Goal: Check status: Check status

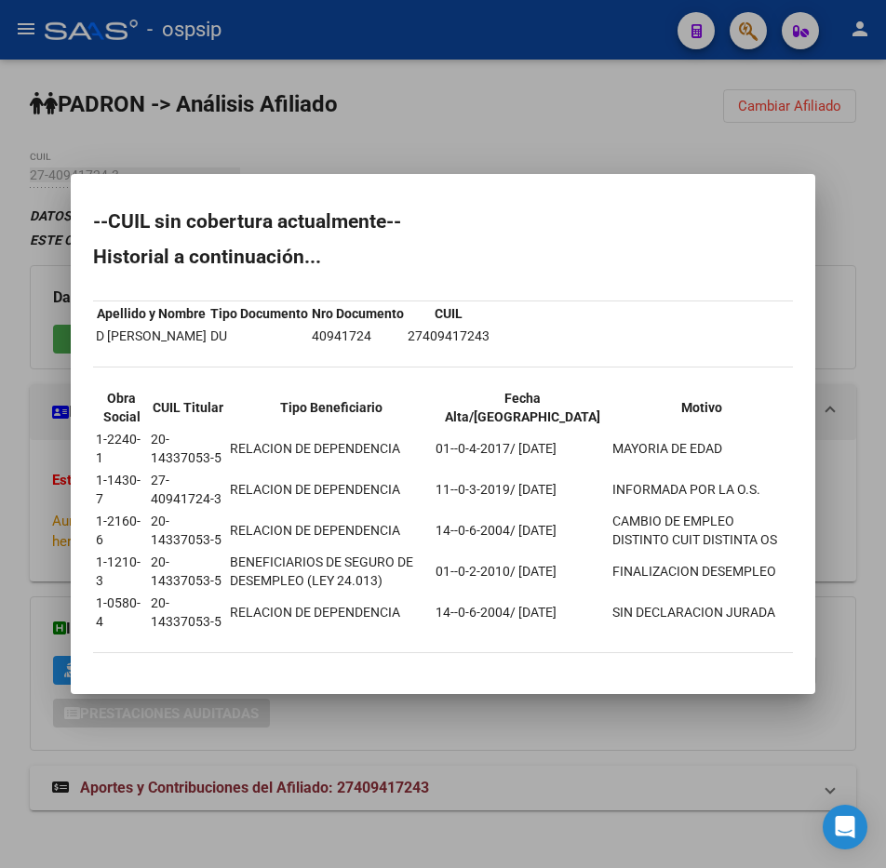
click at [651, 87] on div at bounding box center [443, 434] width 886 height 868
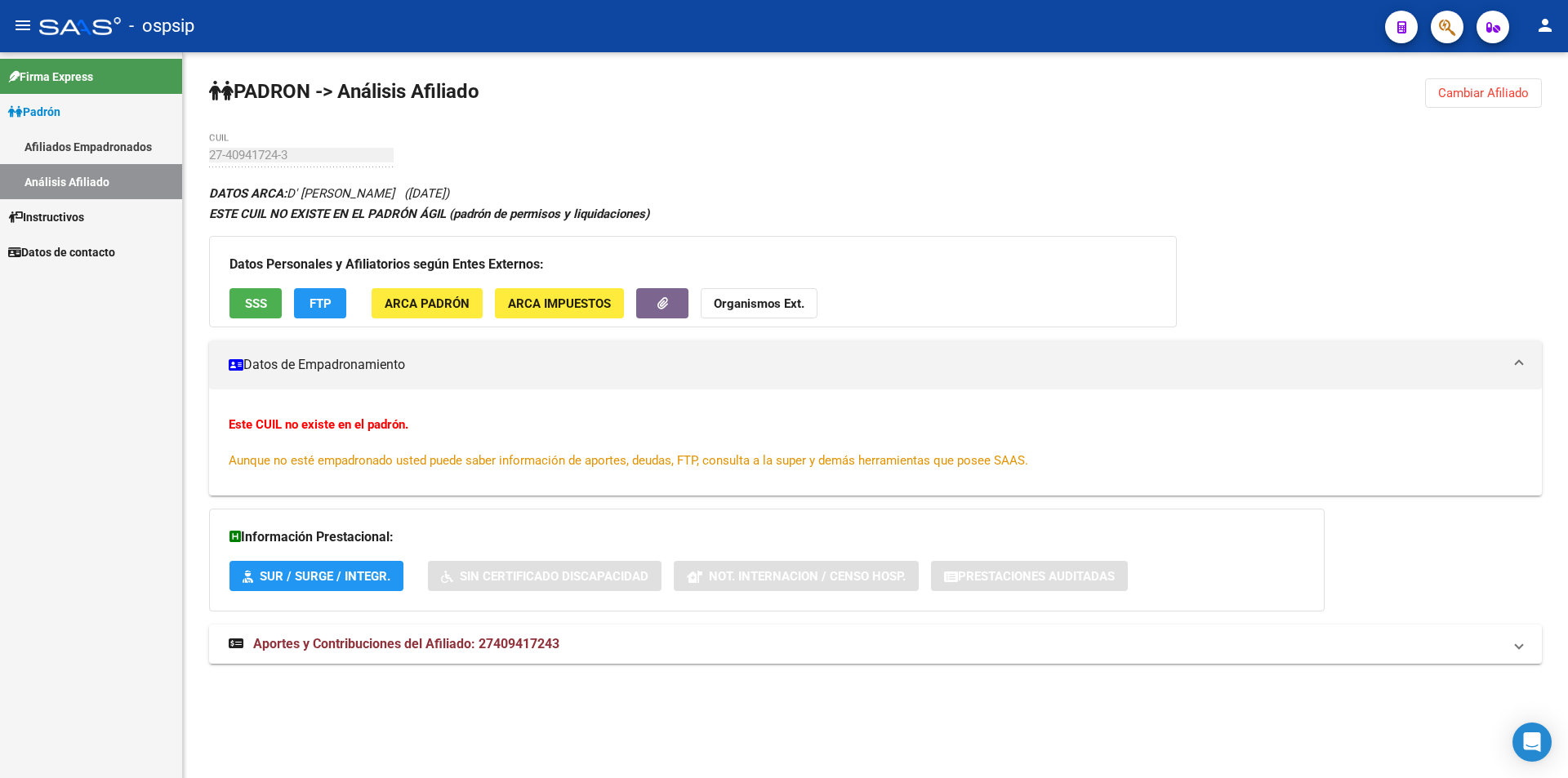
click at [82, 175] on link "Análisis Afiliado" at bounding box center [91, 182] width 183 height 35
click at [94, 153] on link "Afiliados Empadronados" at bounding box center [91, 146] width 183 height 35
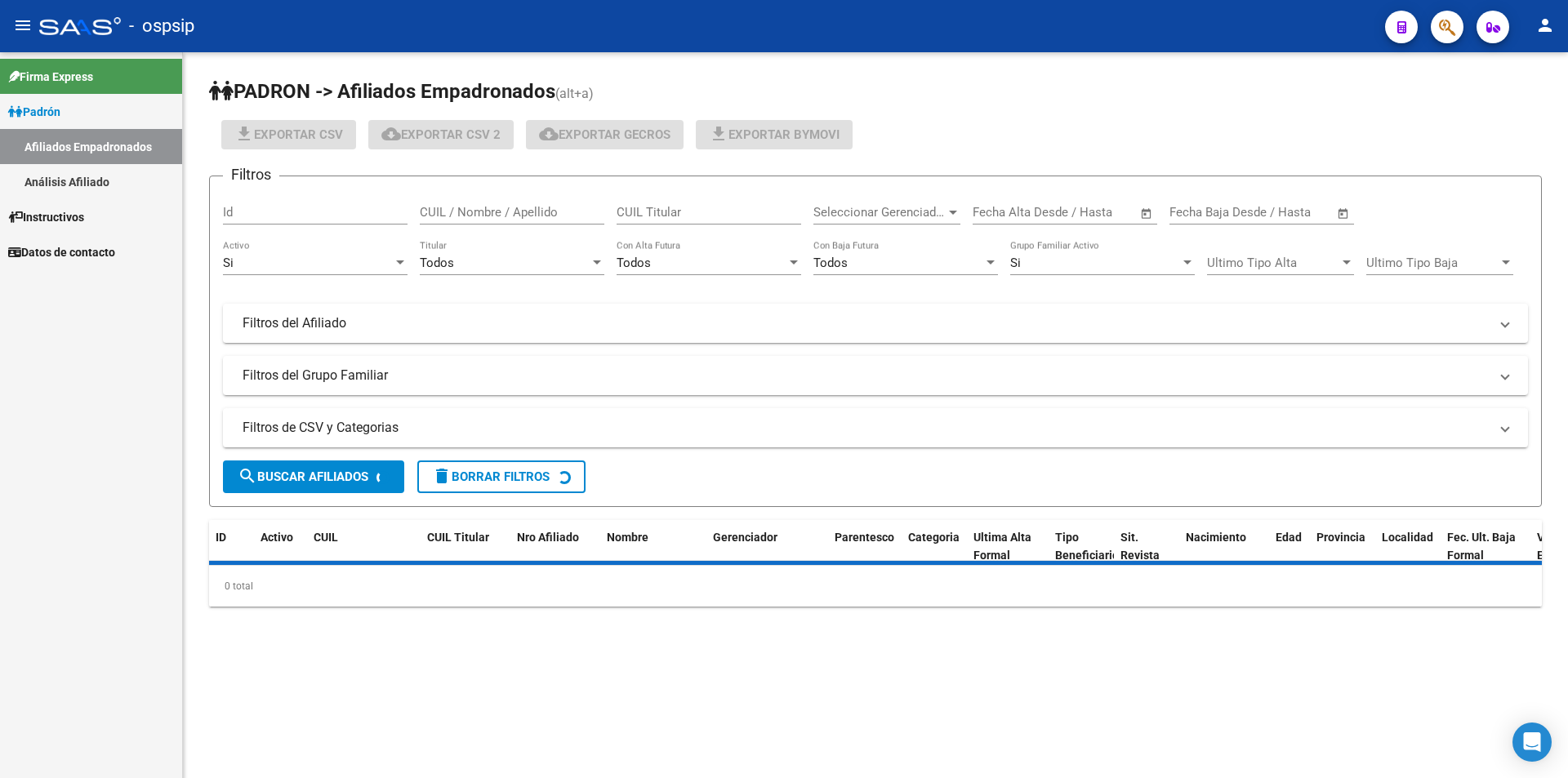
click at [100, 175] on link "Análisis Afiliado" at bounding box center [91, 182] width 183 height 35
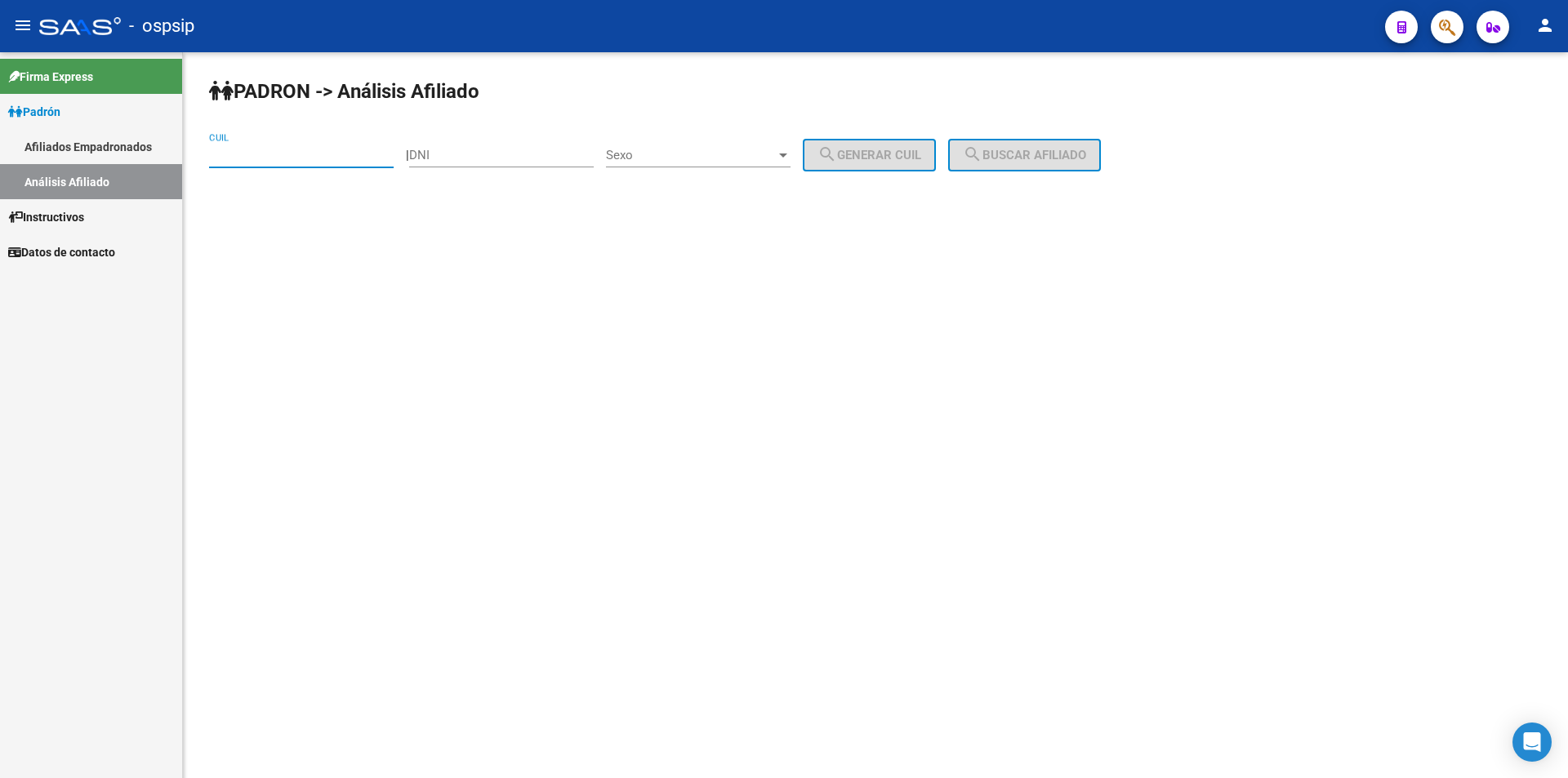
click at [241, 158] on input "CUIL" at bounding box center [301, 154] width 184 height 15
paste input "23-32499137-9"
type input "23-32499137-9"
click at [777, 147] on span "search Buscar afiliado" at bounding box center [1024, 154] width 124 height 15
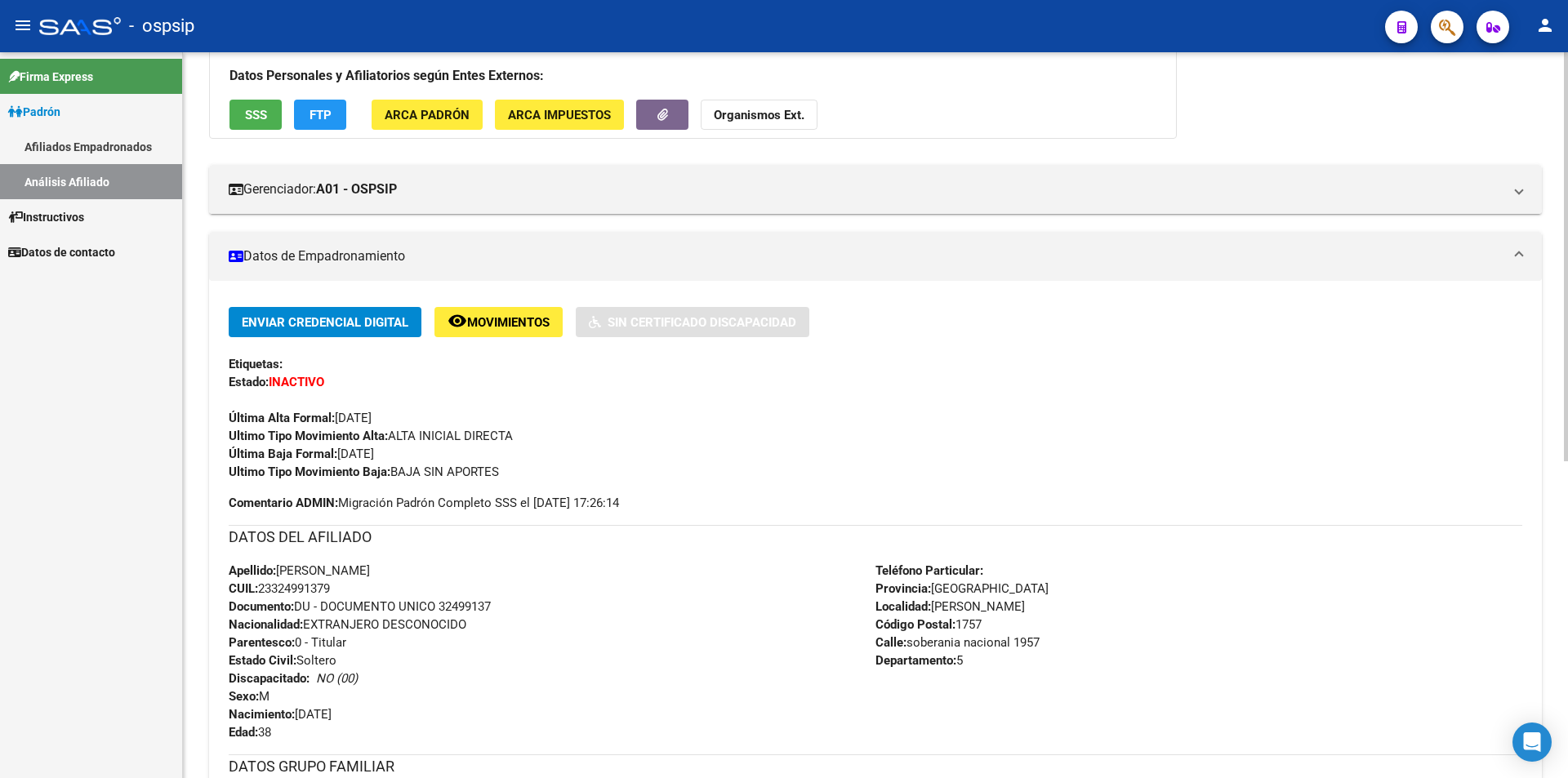
scroll to position [163, 0]
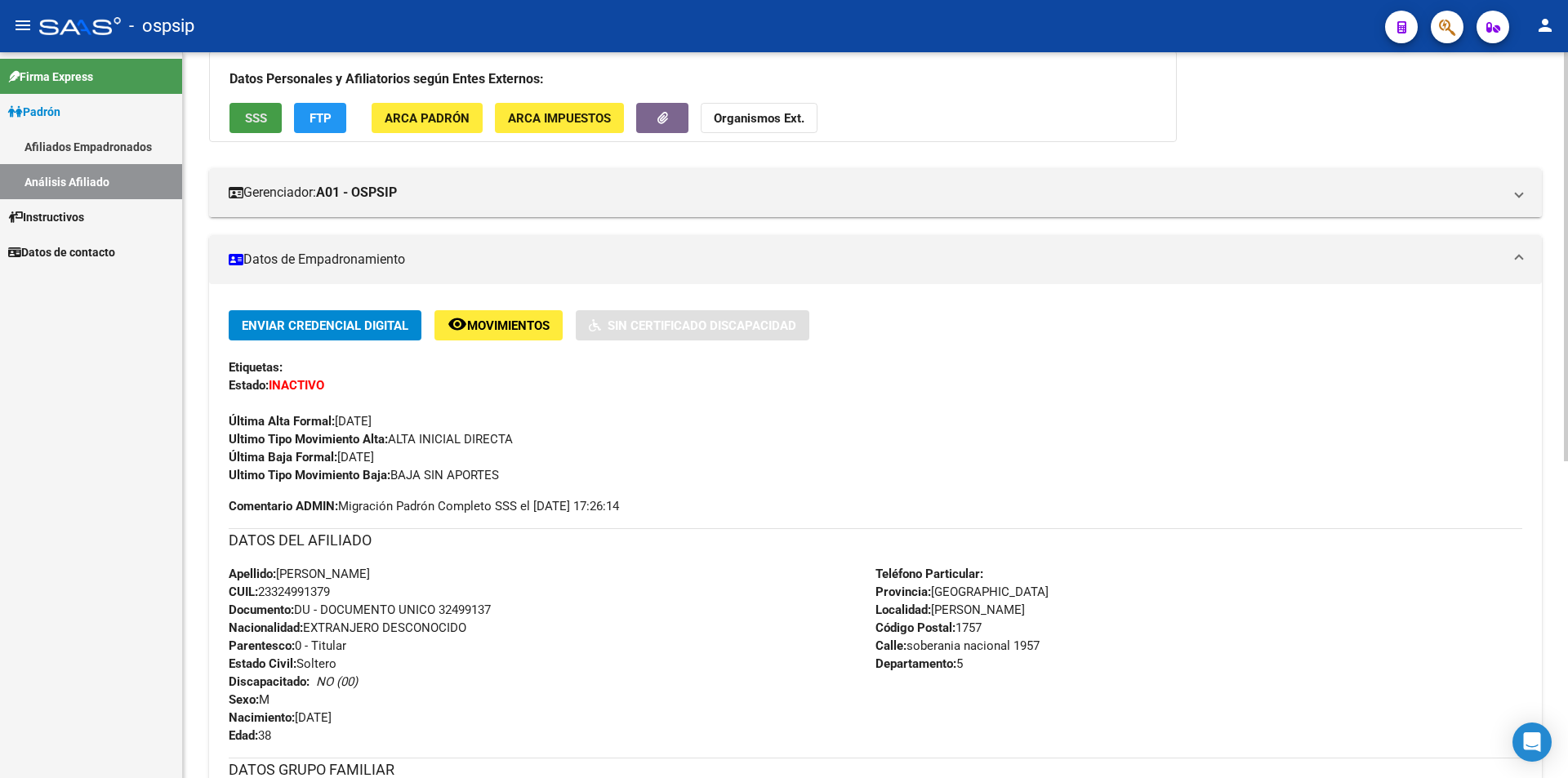
click at [254, 125] on button "SSS" at bounding box center [256, 118] width 53 height 30
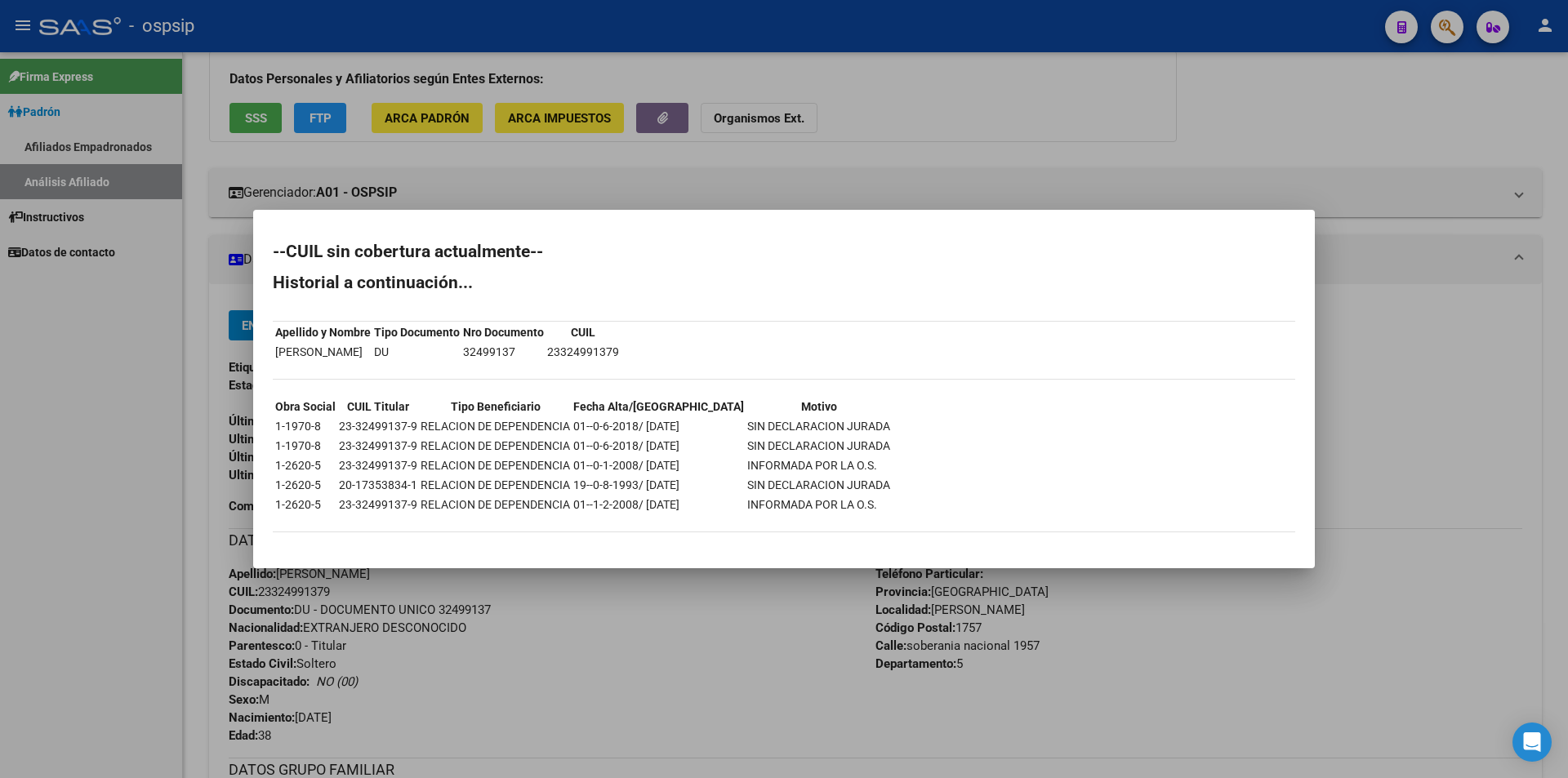
click at [777, 138] on div at bounding box center [784, 389] width 1568 height 778
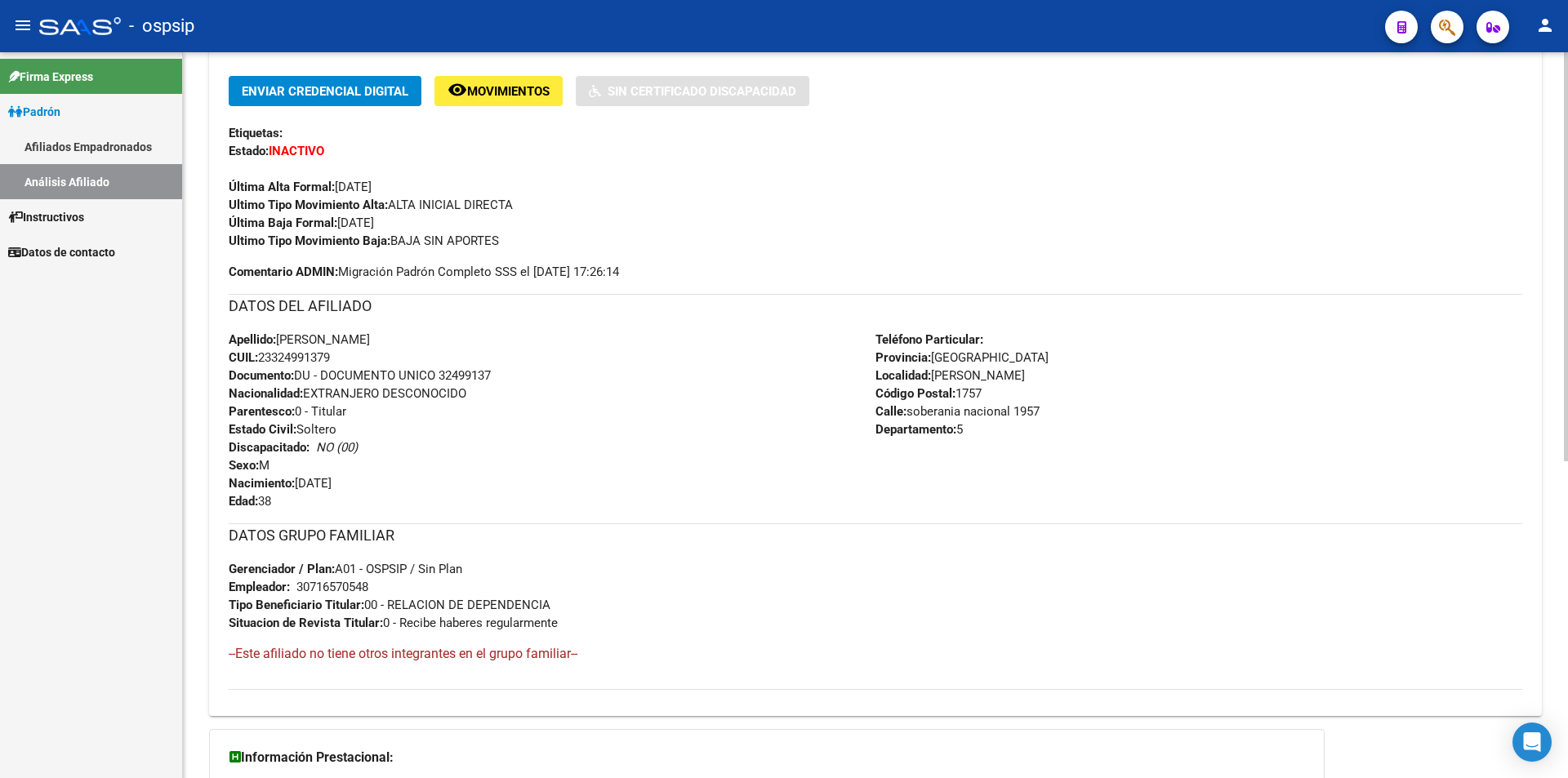
scroll to position [316, 0]
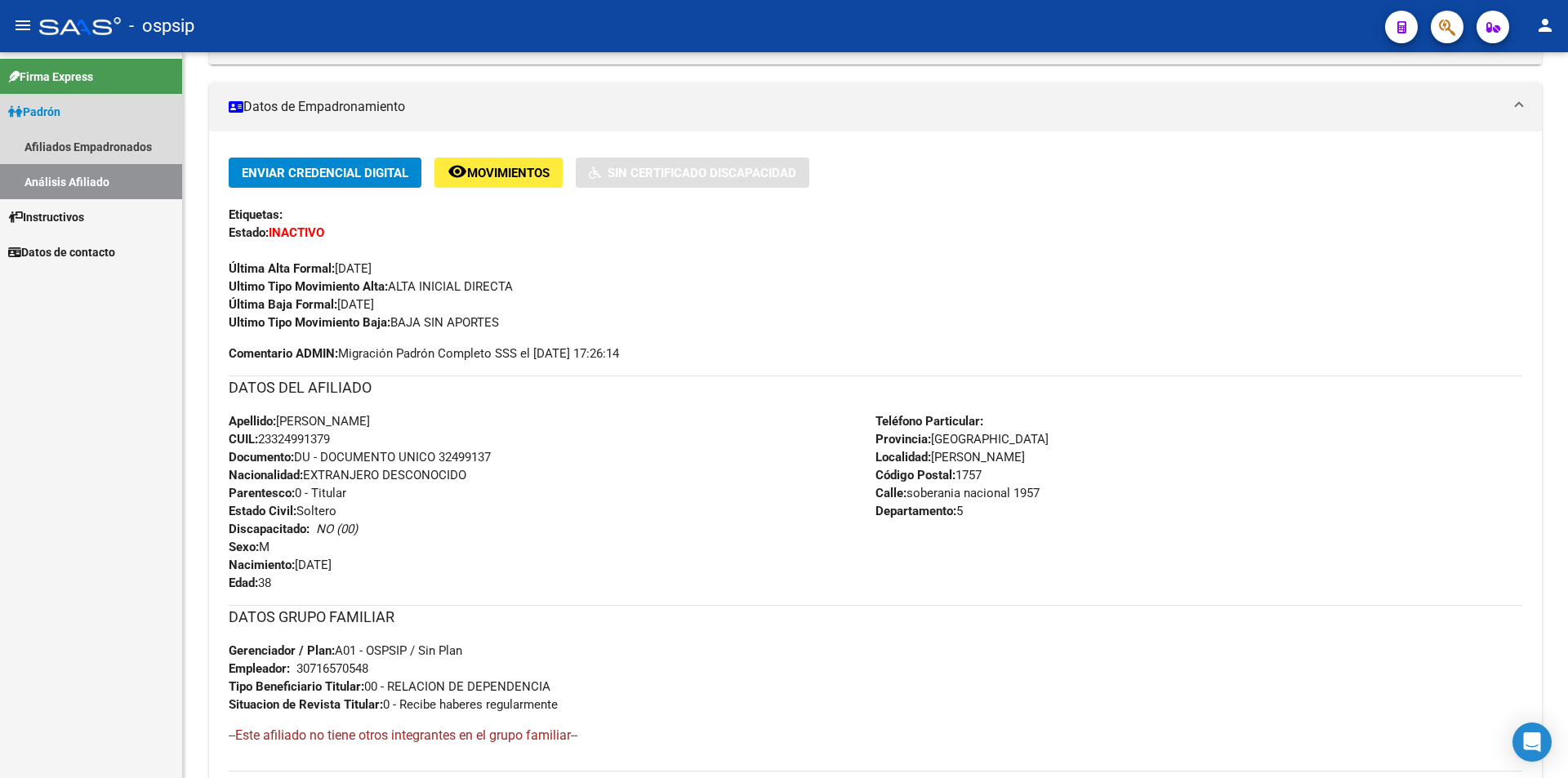
click at [75, 182] on link "Análisis Afiliado" at bounding box center [91, 182] width 183 height 35
click at [78, 174] on link "Análisis Afiliado" at bounding box center [91, 182] width 183 height 35
click at [75, 137] on link "Afiliados Empadronados" at bounding box center [91, 146] width 183 height 35
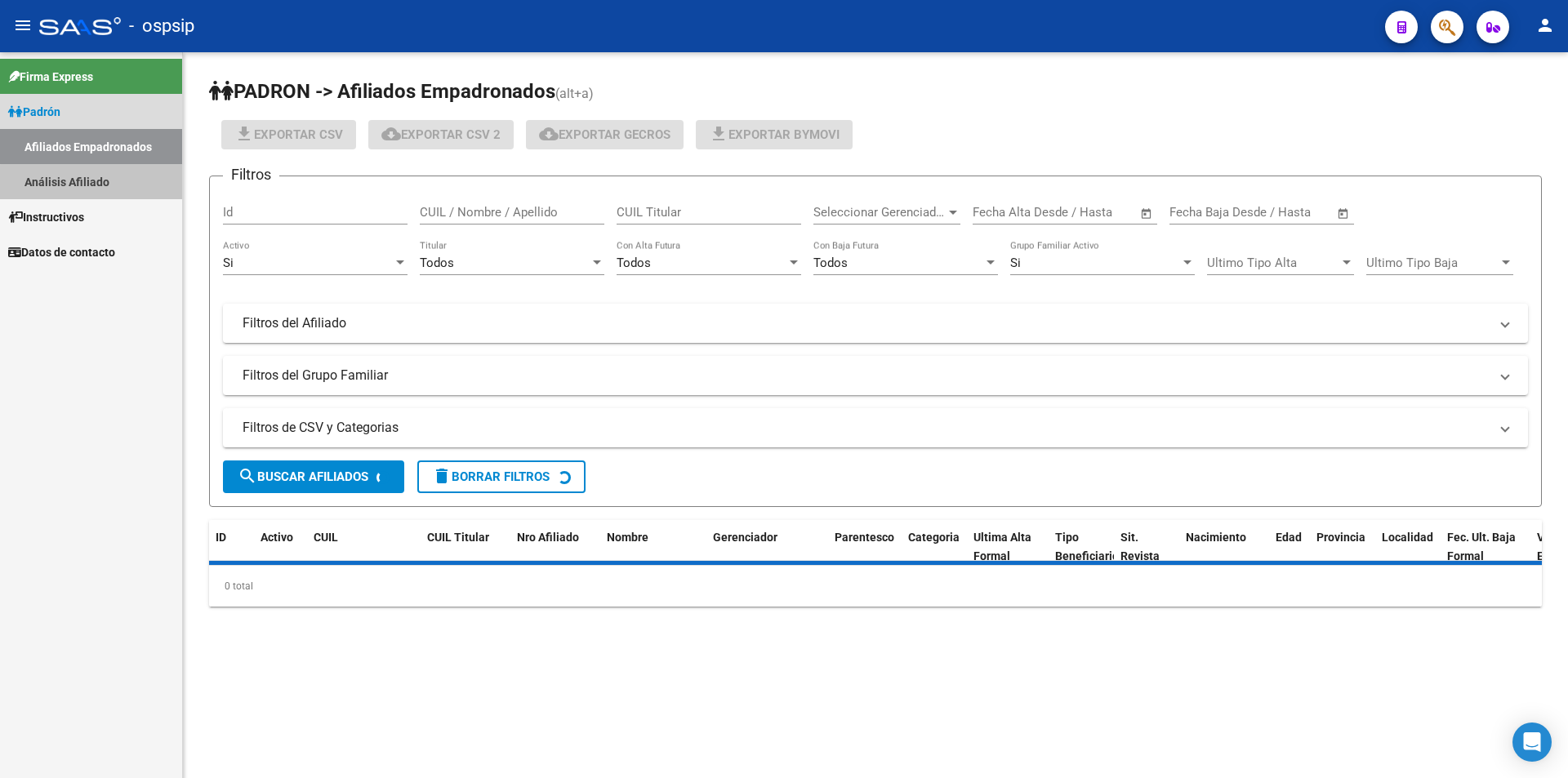
click at [100, 182] on link "Análisis Afiliado" at bounding box center [91, 182] width 183 height 35
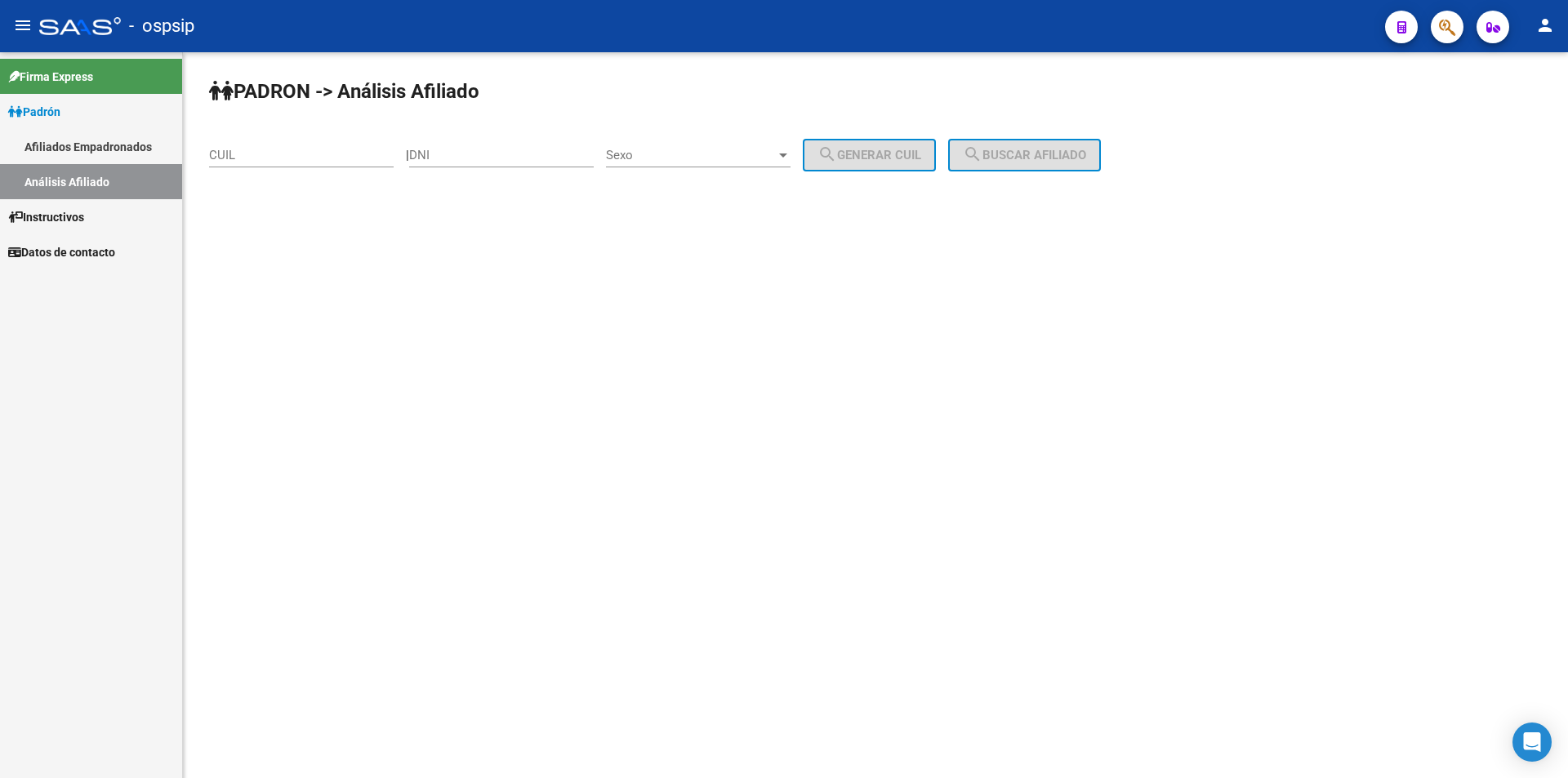
click at [254, 157] on input "CUIL" at bounding box center [301, 154] width 184 height 15
paste input "20-30393298-5"
type input "20-30393298-5"
click at [777, 151] on span "search Buscar afiliado" at bounding box center [1024, 154] width 124 height 15
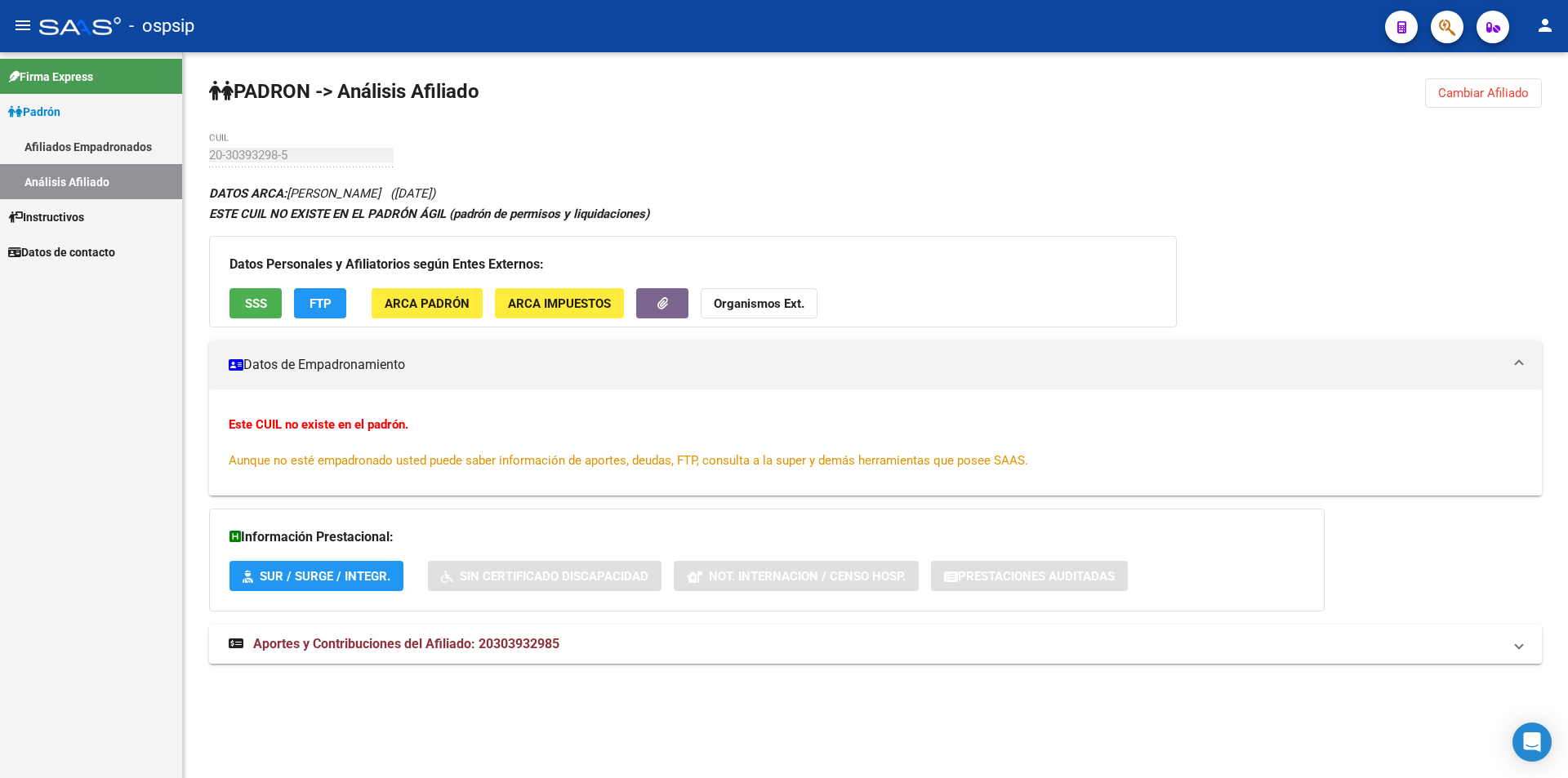
click at [259, 305] on span "SSS" at bounding box center [255, 303] width 22 height 15
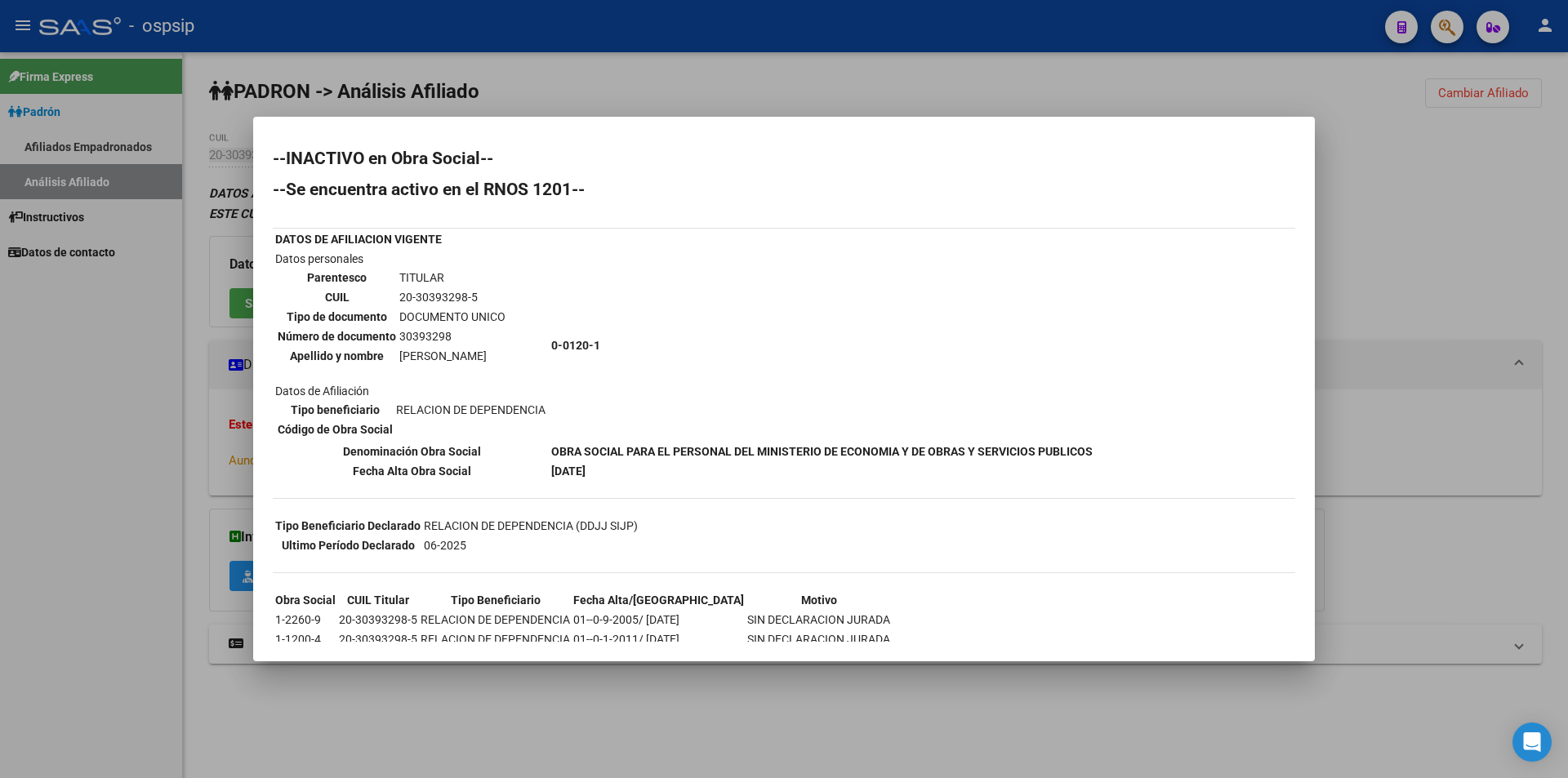
click at [391, 91] on div at bounding box center [784, 389] width 1568 height 778
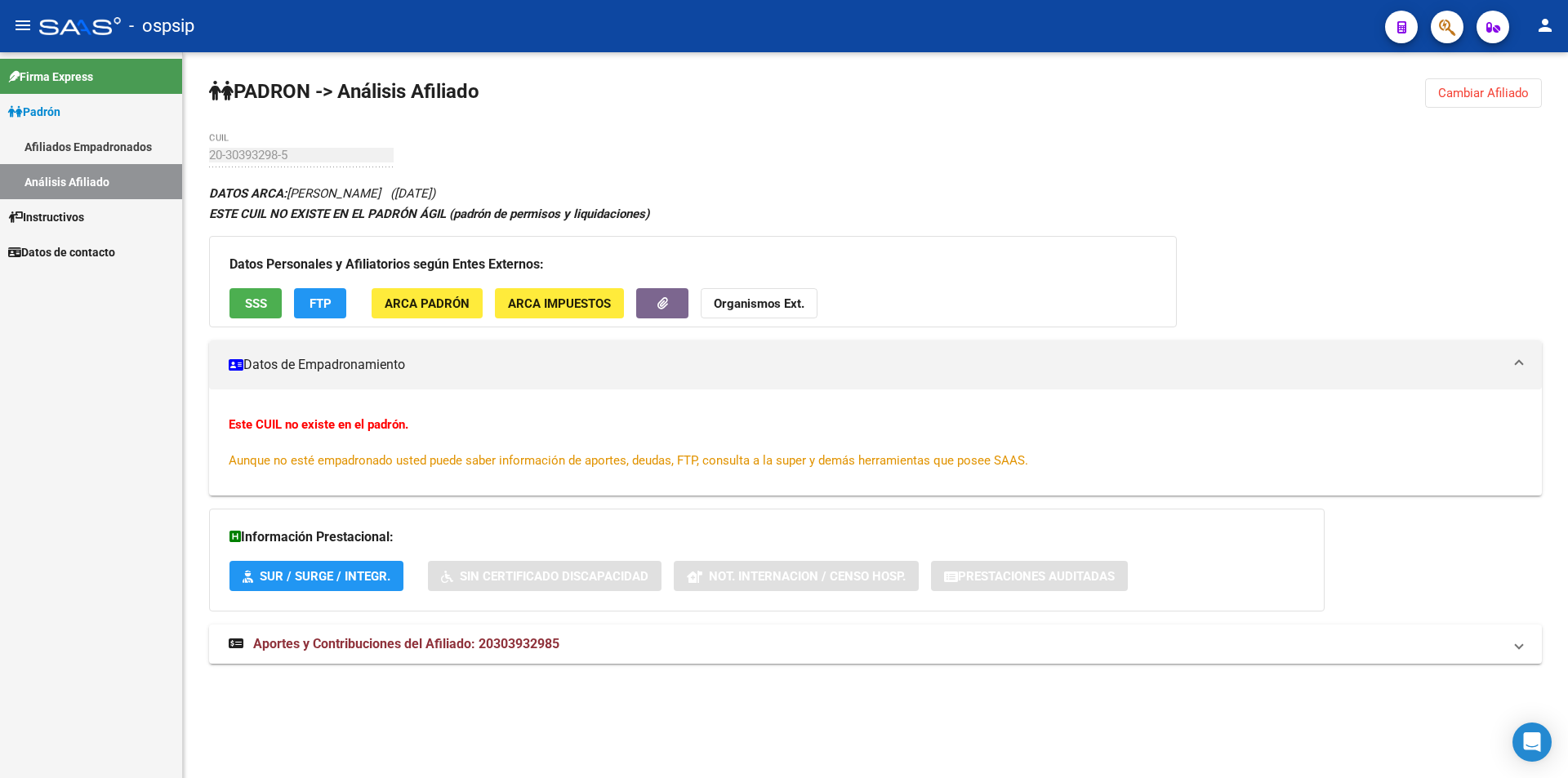
click at [74, 148] on link "Afiliados Empadronados" at bounding box center [91, 146] width 183 height 35
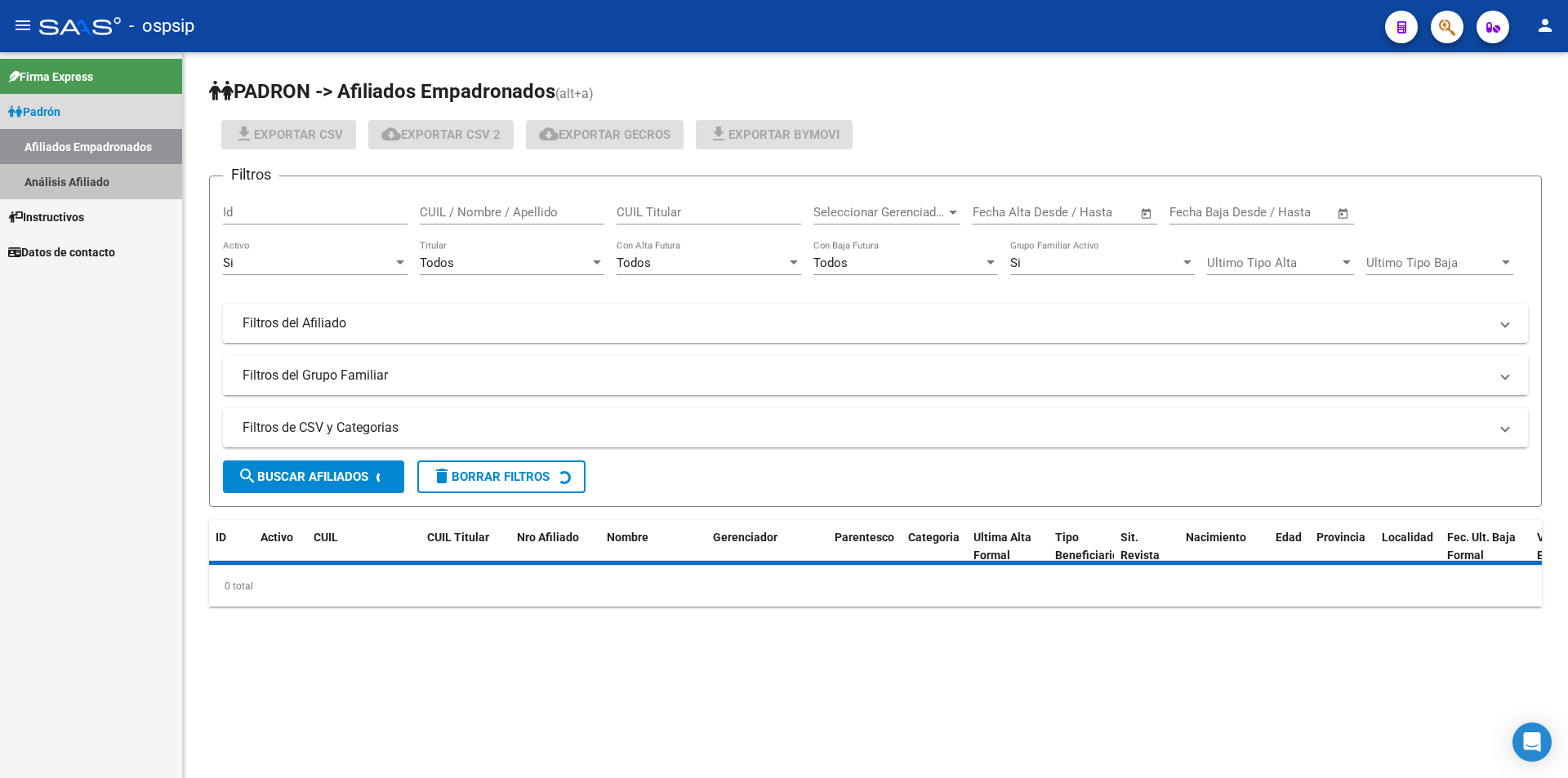
click at [98, 171] on link "Análisis Afiliado" at bounding box center [91, 182] width 183 height 35
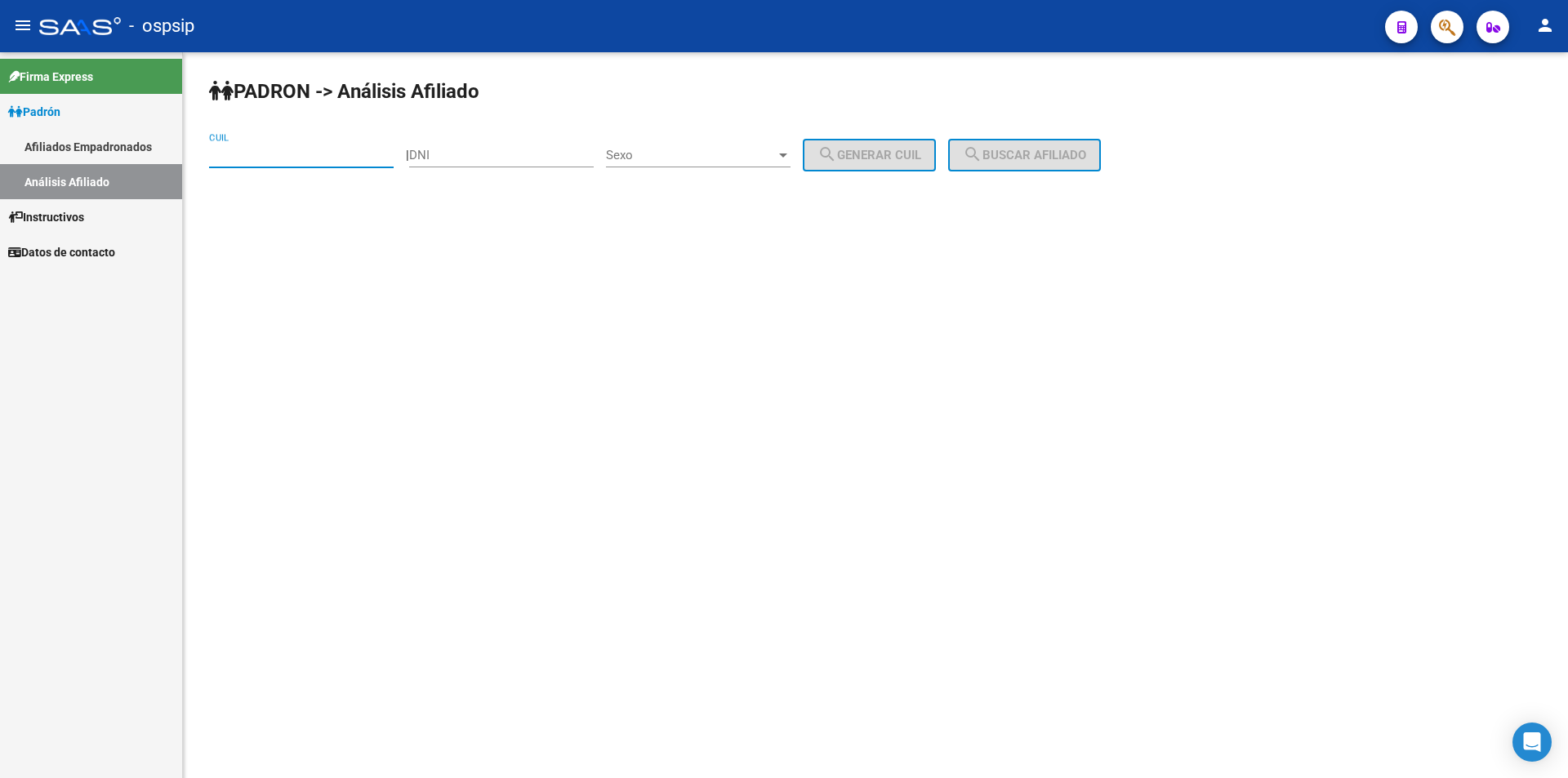
click at [284, 152] on input "CUIL" at bounding box center [301, 154] width 184 height 15
paste input "20-41557515-8"
type input "20-41557515-8"
click at [777, 153] on span "search Buscar afiliado" at bounding box center [1024, 154] width 124 height 15
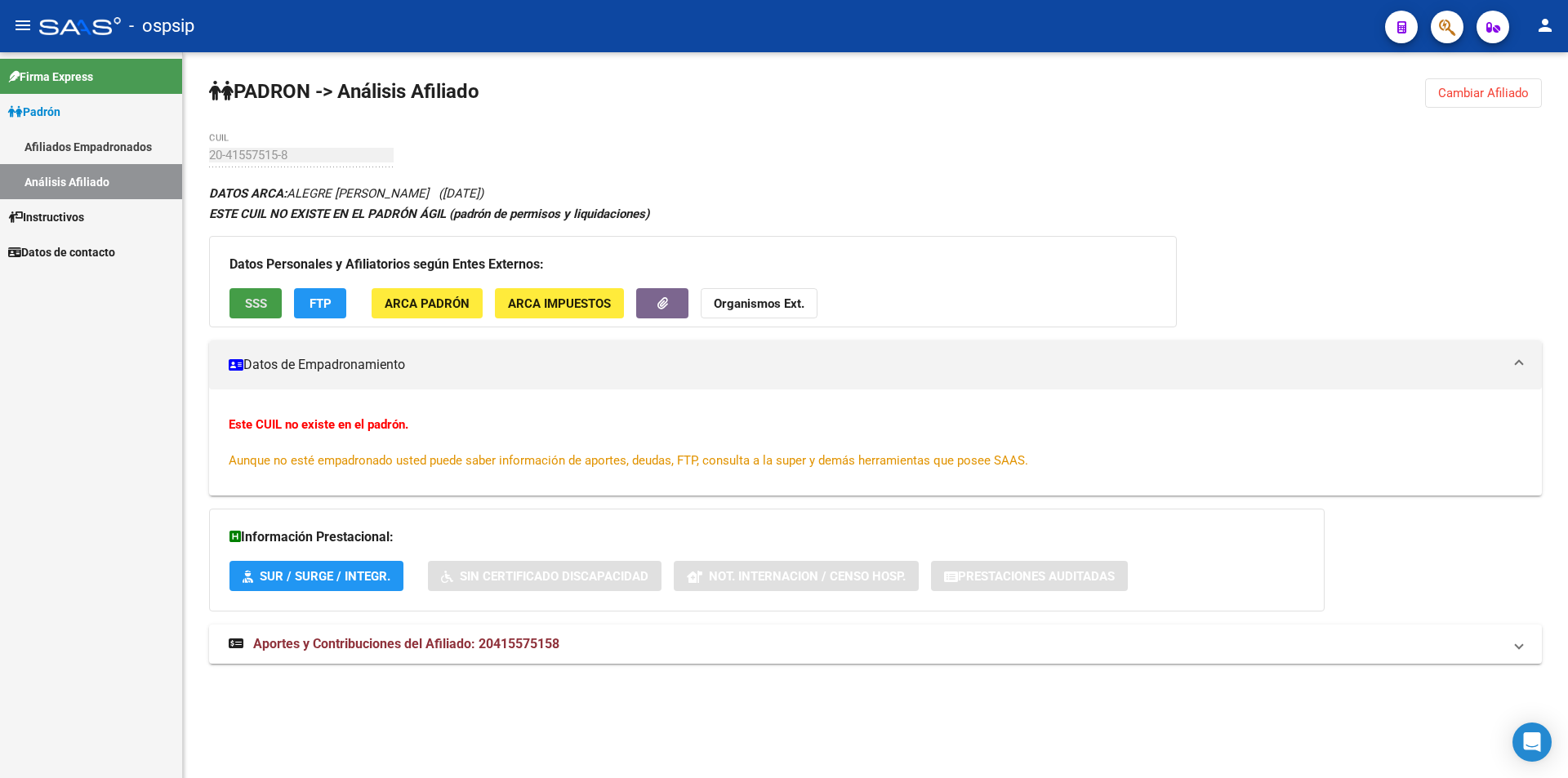
click at [268, 289] on button "SSS" at bounding box center [256, 303] width 53 height 30
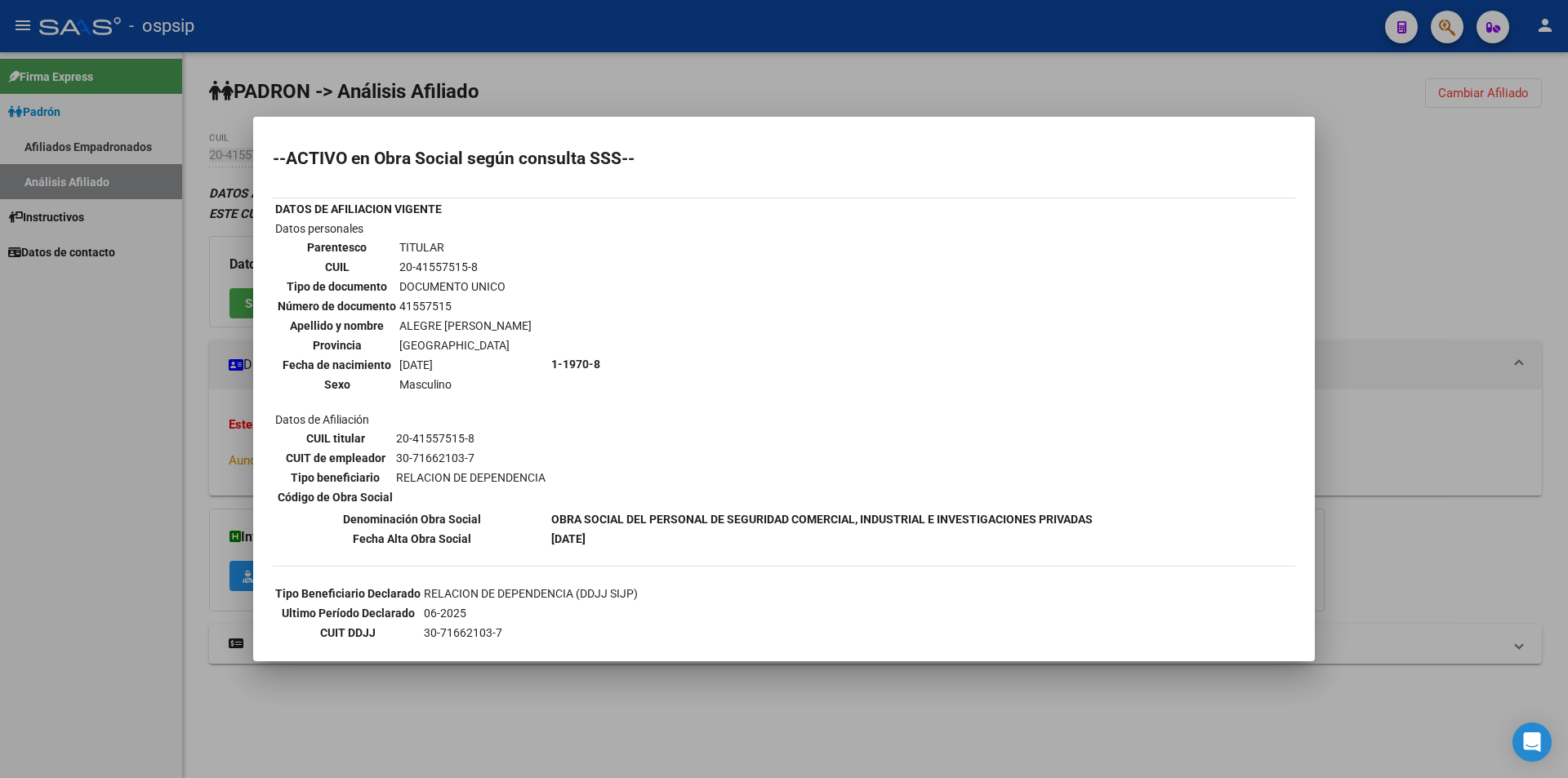
click at [323, 81] on div at bounding box center [784, 389] width 1568 height 778
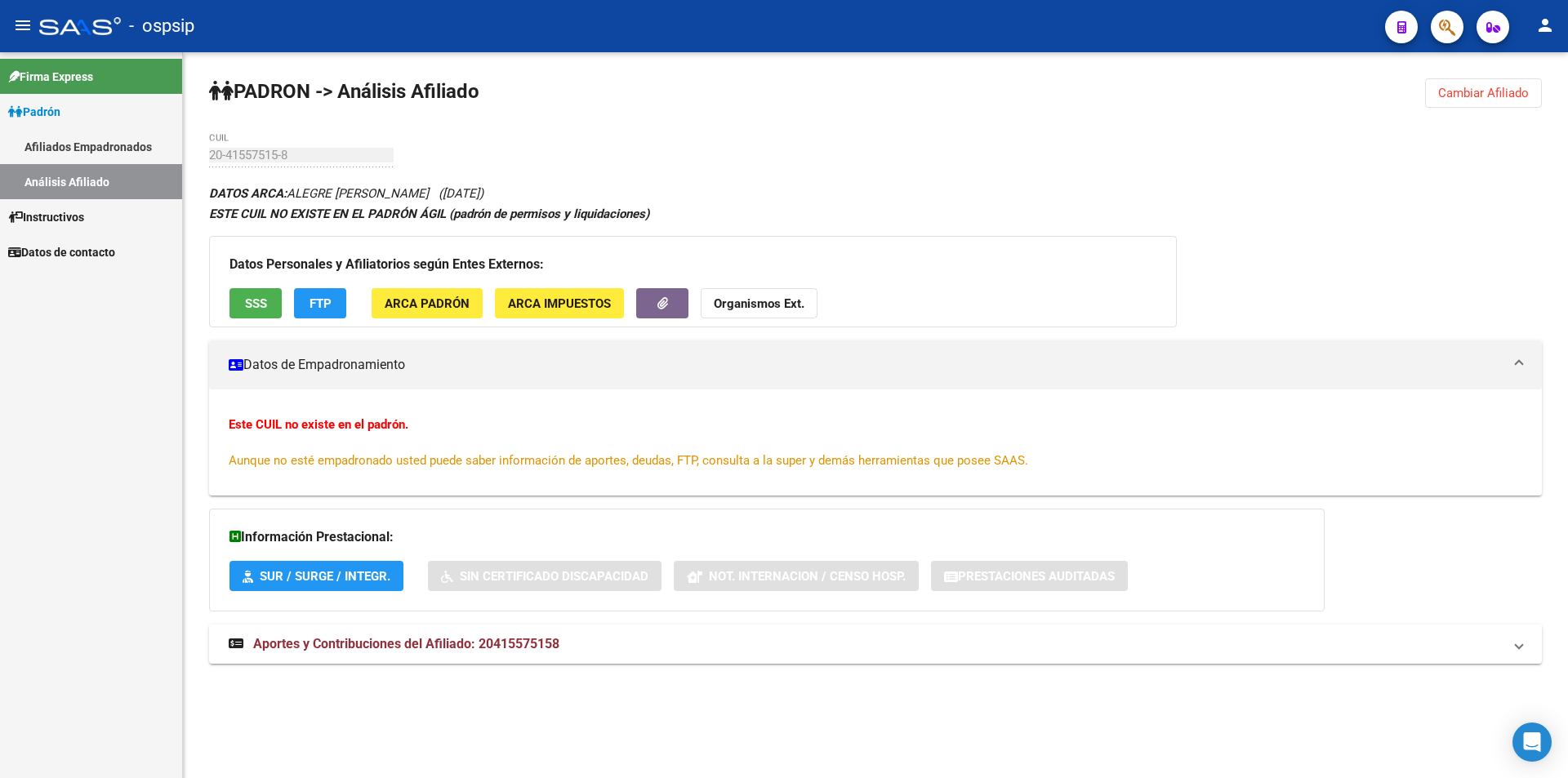
click at [132, 175] on link "Análisis Afiliado" at bounding box center [91, 182] width 183 height 35
click at [89, 150] on link "Afiliados Empadronados" at bounding box center [91, 146] width 183 height 35
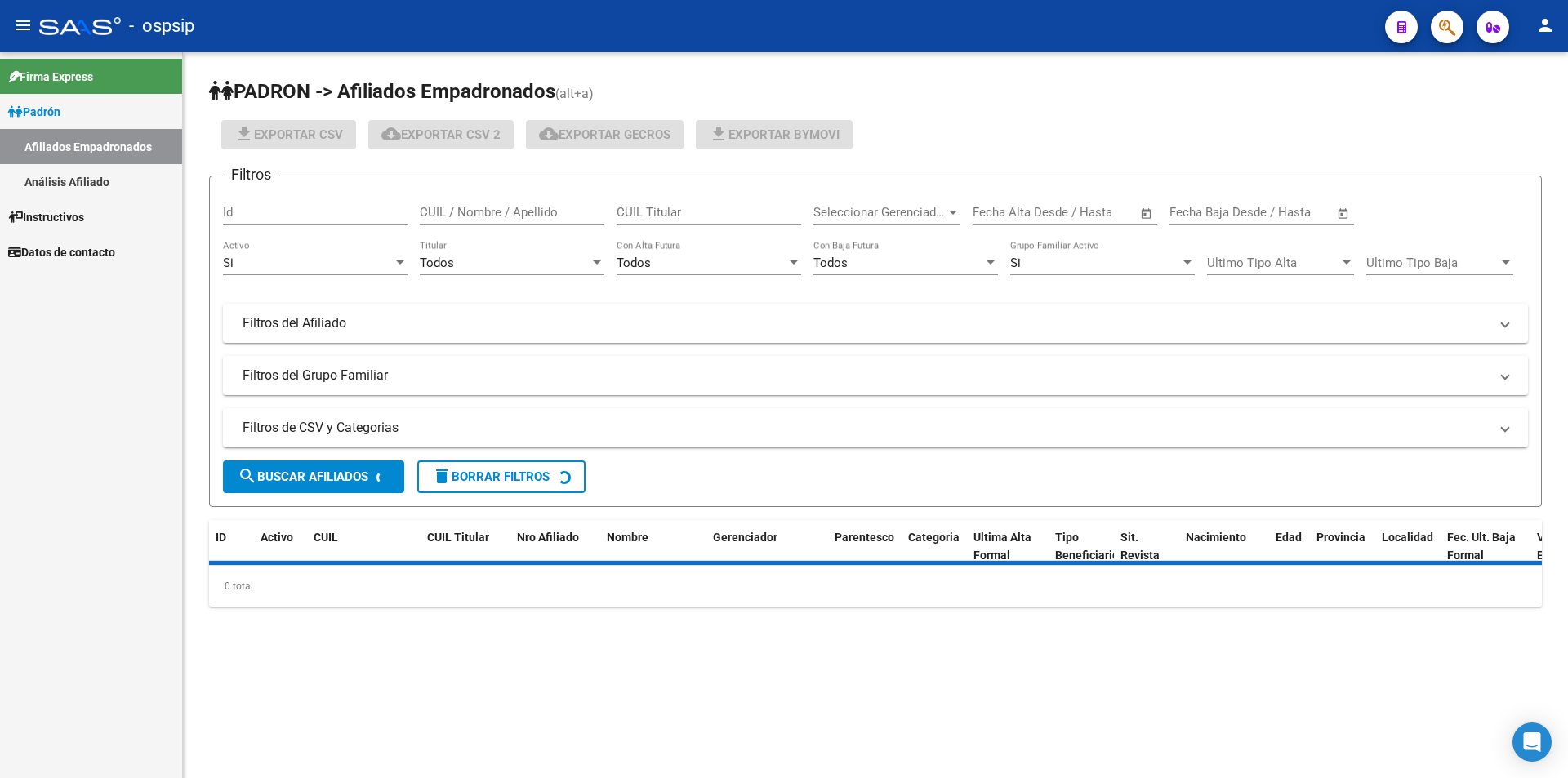
click at [94, 171] on link "Análisis Afiliado" at bounding box center [91, 182] width 183 height 35
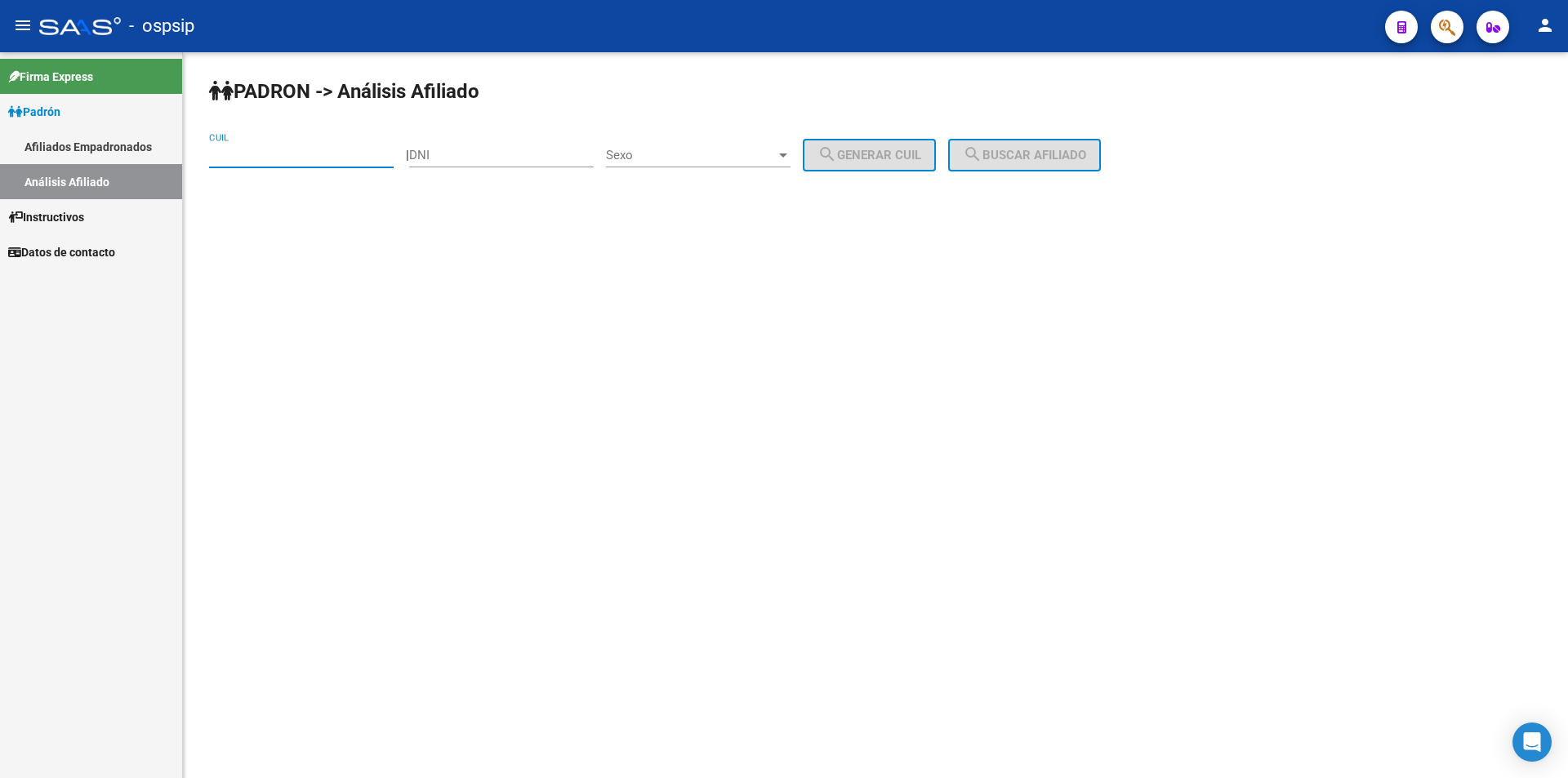
click at [252, 148] on input "CUIL" at bounding box center [301, 154] width 184 height 15
paste input "20-20654786-4"
type input "20-20654786-4"
click at [777, 155] on span "search Buscar afiliado" at bounding box center [1024, 154] width 124 height 15
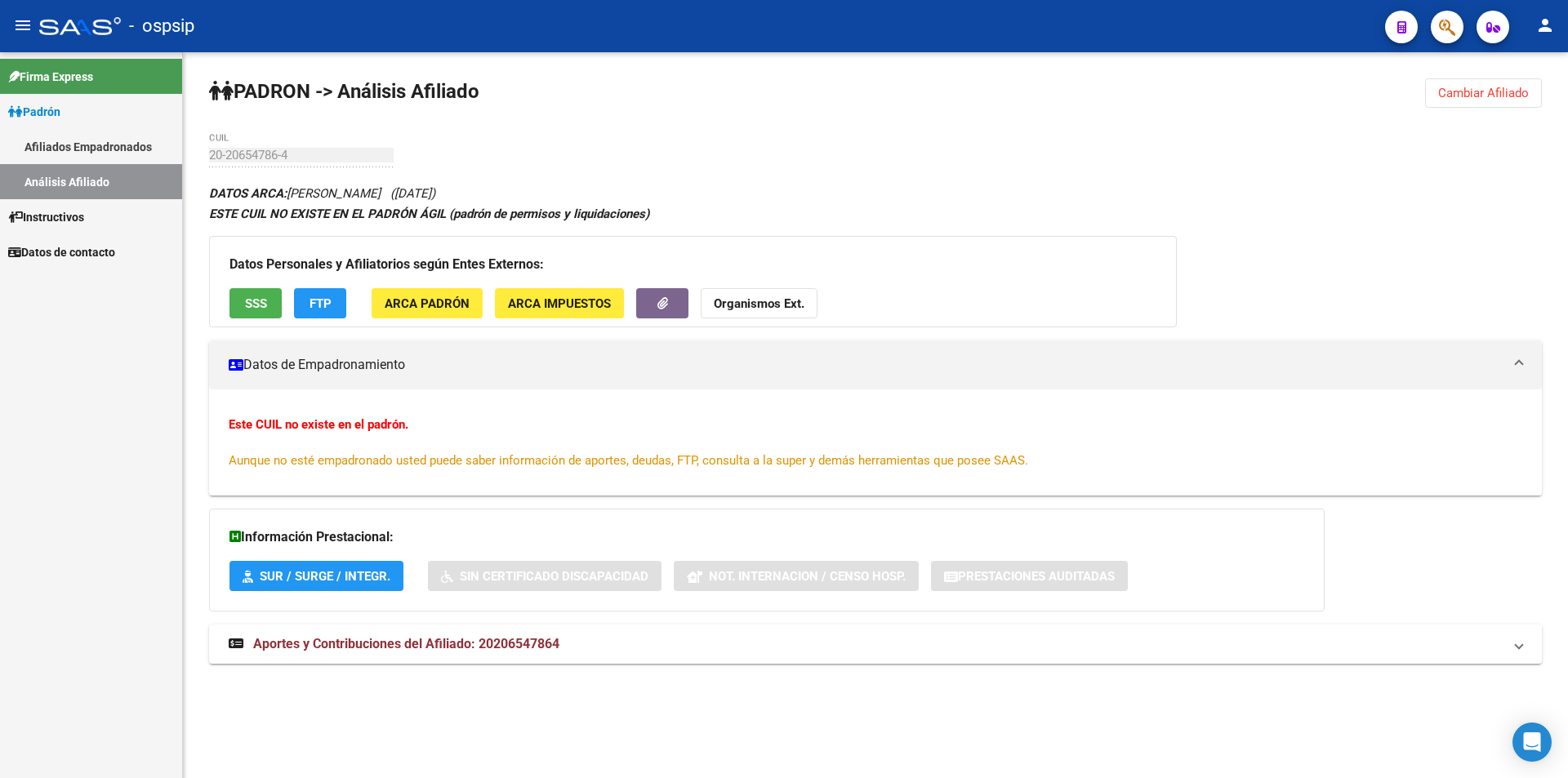
click at [270, 304] on button "SSS" at bounding box center [256, 303] width 53 height 30
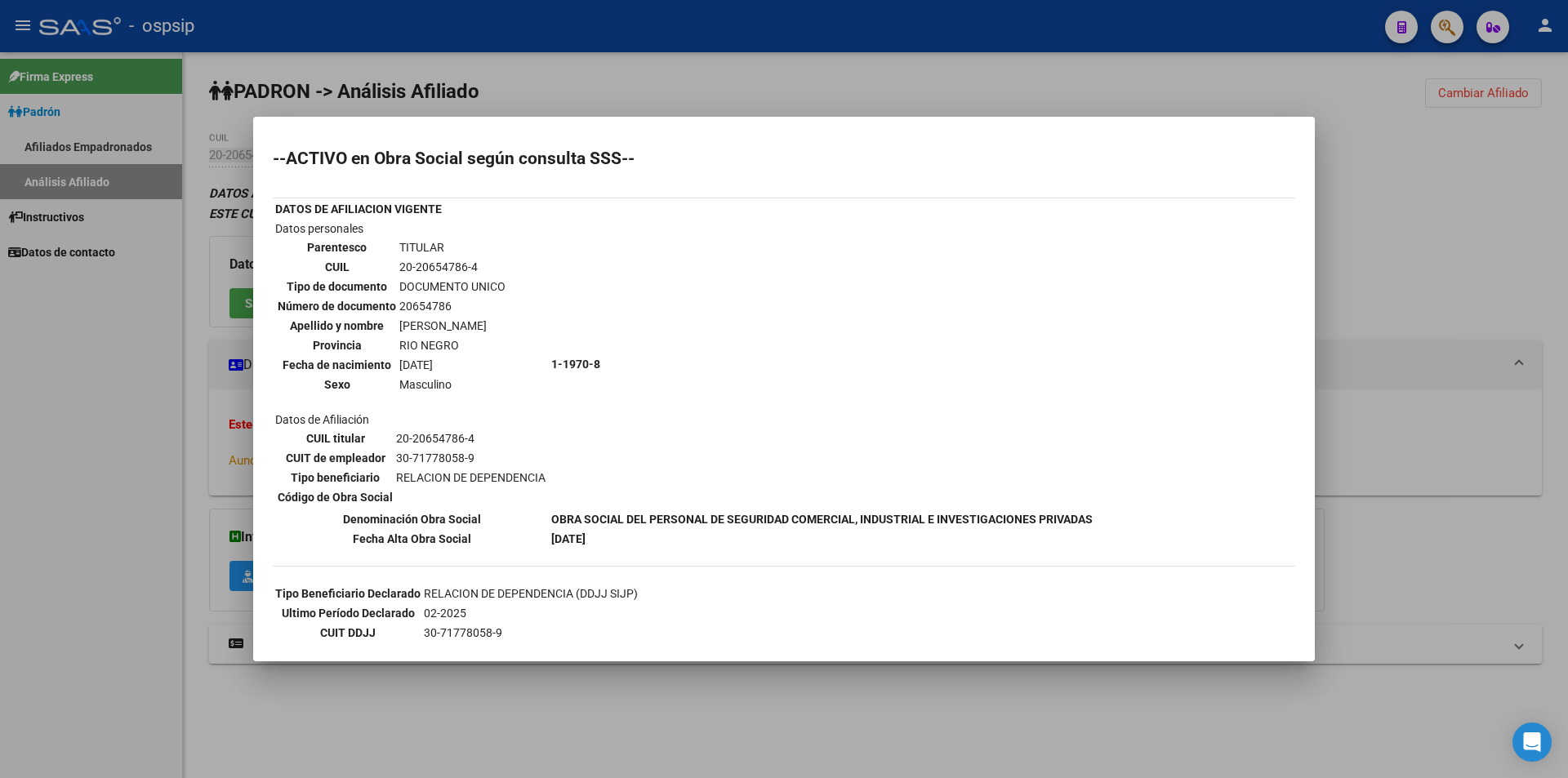
click at [639, 53] on div at bounding box center [784, 389] width 1568 height 778
